Goal: Transaction & Acquisition: Book appointment/travel/reservation

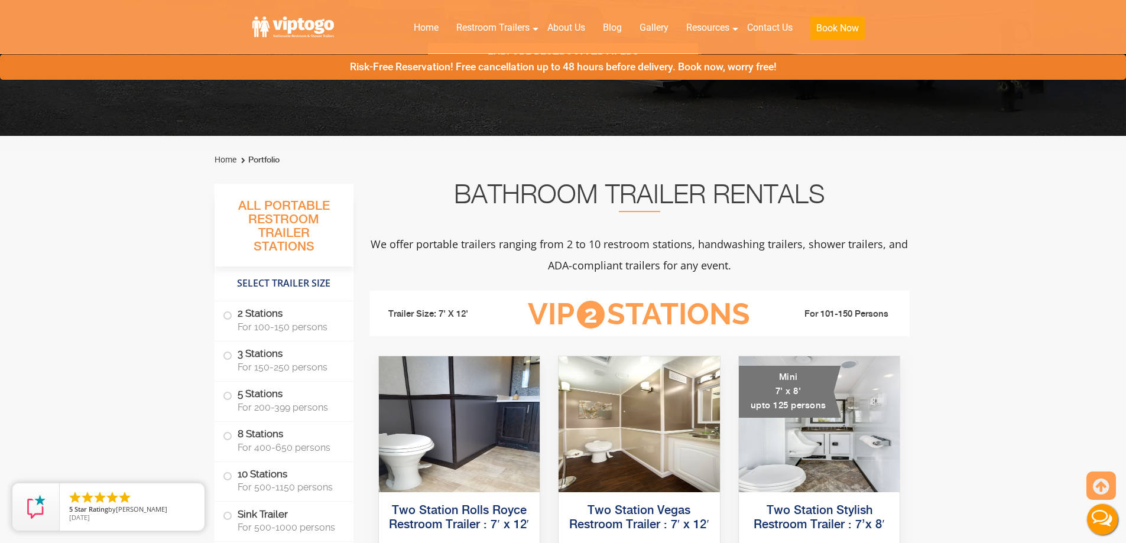
scroll to position [532, 0]
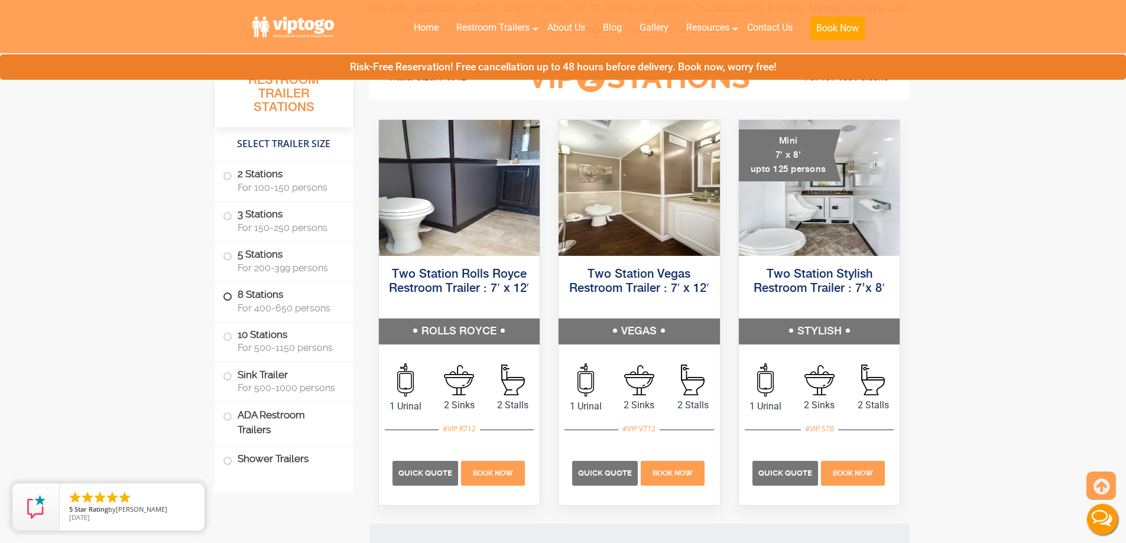
click at [226, 299] on span at bounding box center [227, 296] width 5 height 5
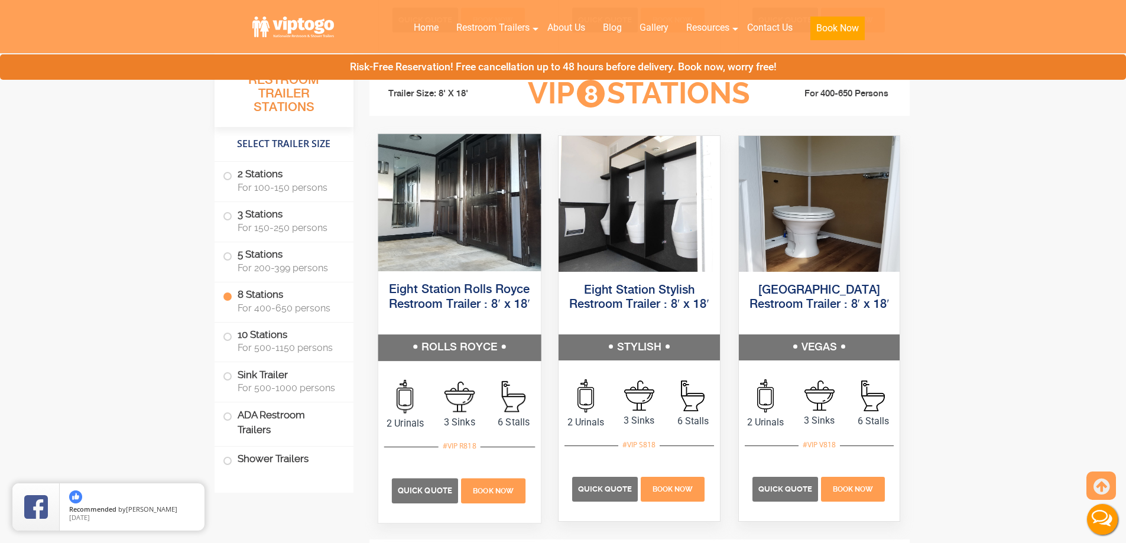
scroll to position [2258, 0]
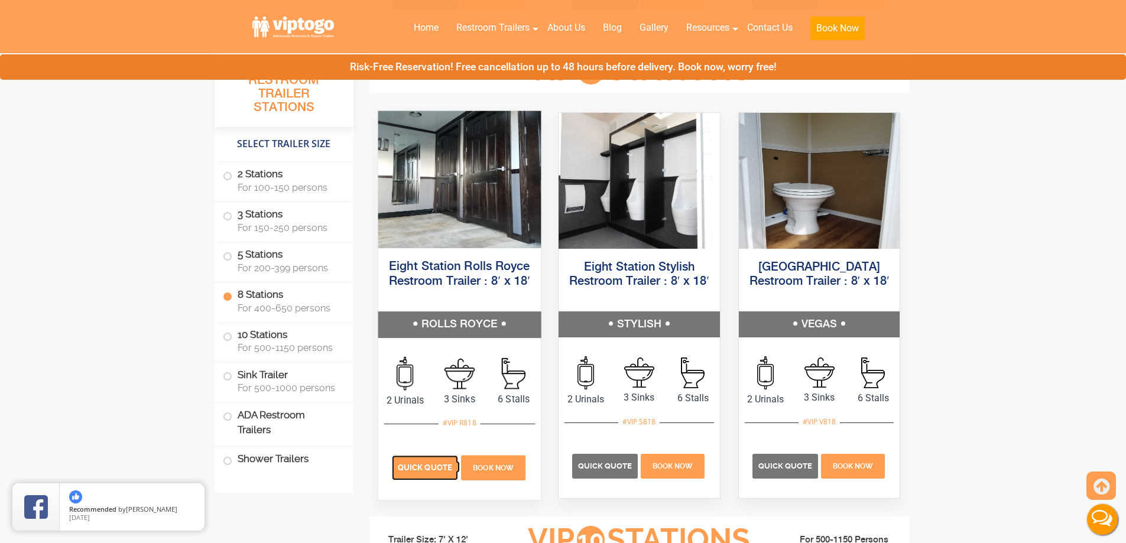
click at [427, 470] on span "Quick Quote" at bounding box center [425, 467] width 54 height 9
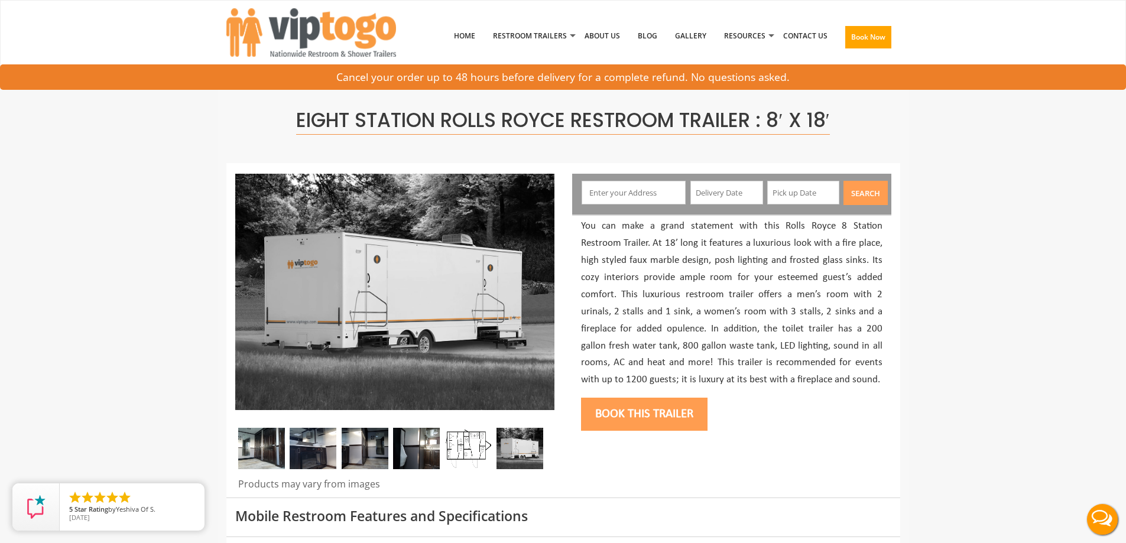
click at [612, 191] on input "text" at bounding box center [633, 193] width 104 height 24
type input "Lakewood, NJ, USA"
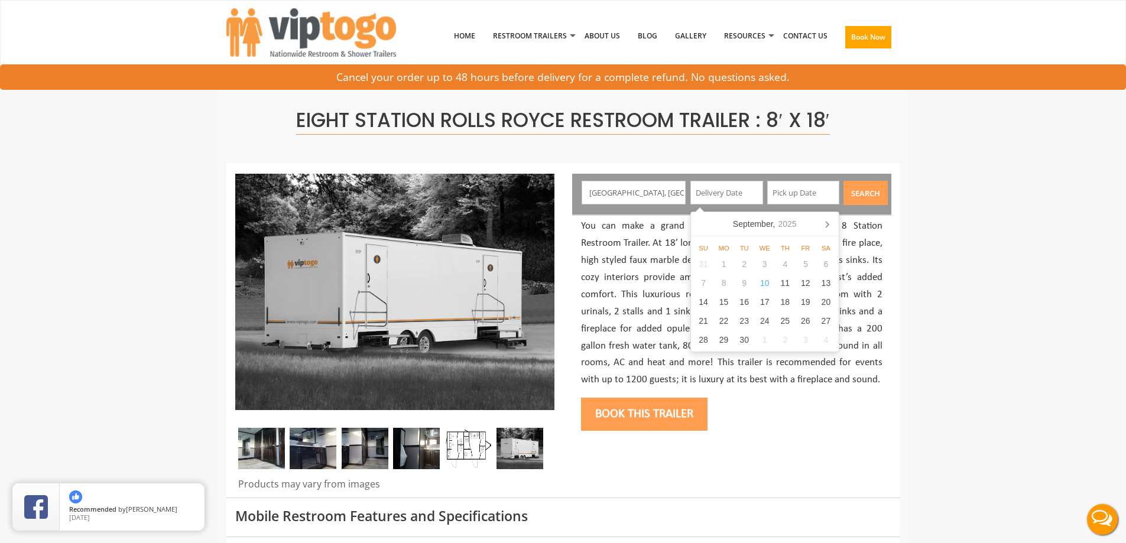
click at [704, 196] on input "text" at bounding box center [726, 193] width 73 height 24
click at [808, 321] on div "26" at bounding box center [805, 320] width 21 height 19
type input "09/26/2025"
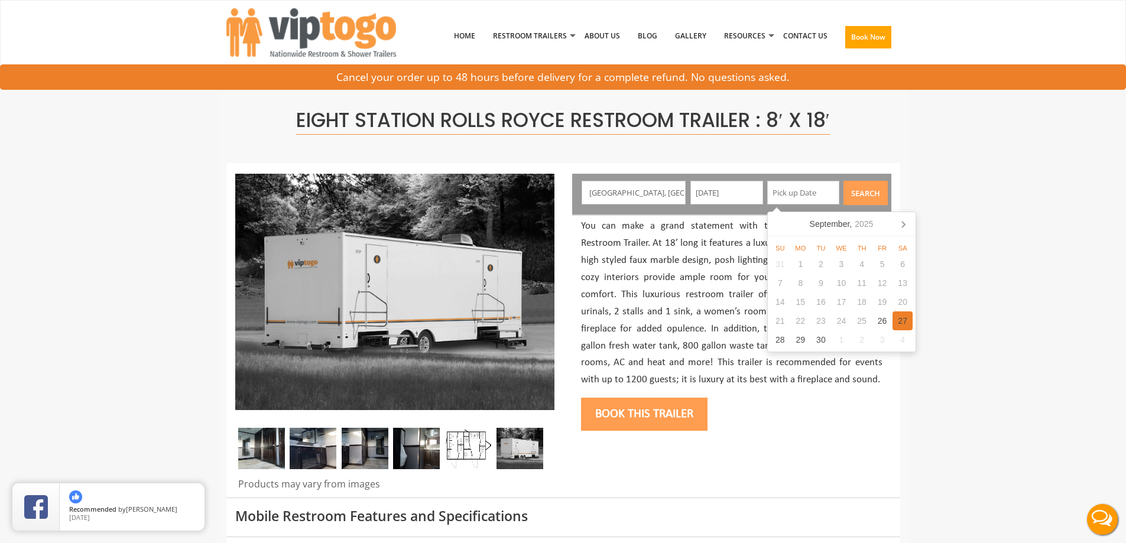
click at [903, 314] on div "27" at bounding box center [902, 320] width 21 height 19
type input "09/27/2025"
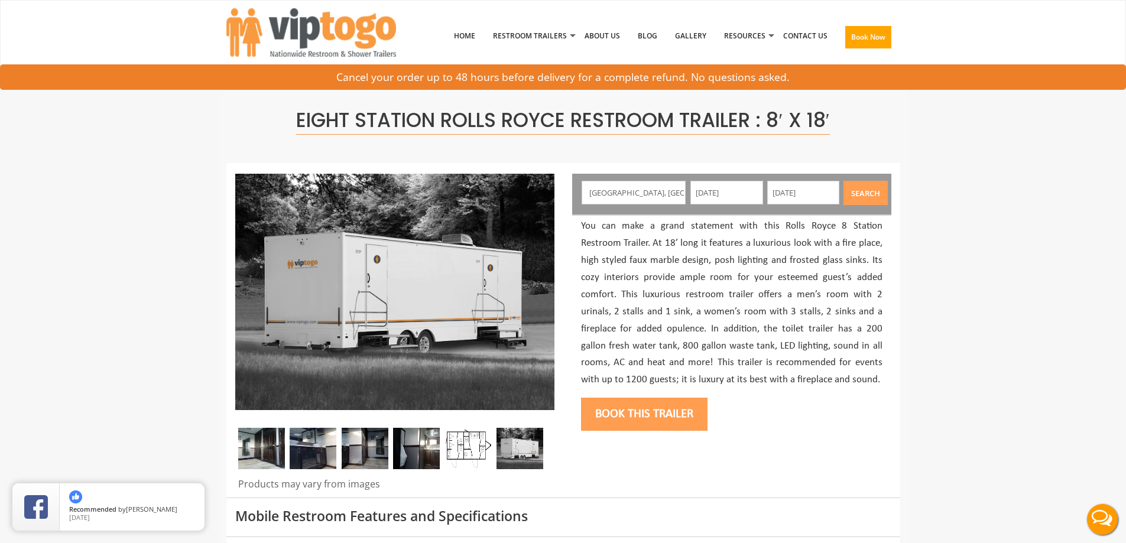
click at [867, 193] on button "Search" at bounding box center [865, 193] width 44 height 24
